Goal: Task Accomplishment & Management: Manage account settings

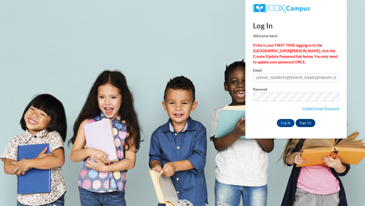
type input "[EMAIL_ADDRESS][DOMAIN_NAME]"
click at [356, 86] on body "Log In Welcome back! If this is your FIRST TIME logging in to the [GEOGRAPHIC_D…" at bounding box center [182, 103] width 365 height 206
click at [360, 107] on body "Log In Welcome back! If this is your FIRST TIME logging in to the [GEOGRAPHIC_D…" at bounding box center [182, 103] width 365 height 206
click at [258, 123] on div "Log In Sign Up" at bounding box center [296, 123] width 86 height 8
click at [288, 125] on input "Log In" at bounding box center [286, 123] width 18 height 8
